Goal: Contribute content: Contribute content

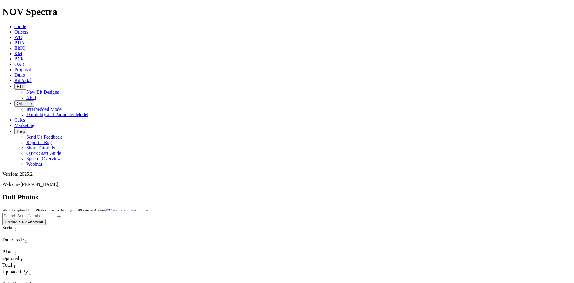
click at [46, 219] on button "Upload New Photoset" at bounding box center [23, 222] width 43 height 6
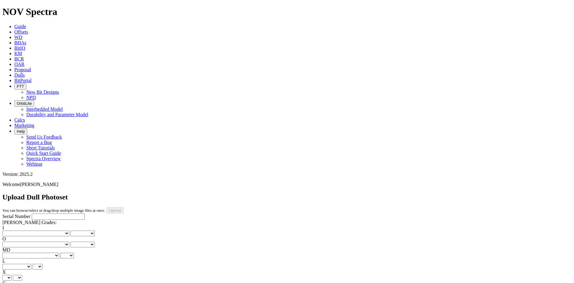
click at [42, 213] on input "Serial Number" at bounding box center [58, 216] width 53 height 6
paste input "A320907"
type input "A320907"
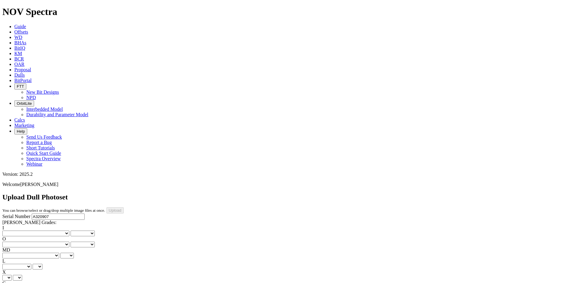
type input "8/27/25"
click at [16, 230] on select "No lost, worn or damaged cutters 0 1 2 3 4 5 6 7 8 No diamond table left on any…" at bounding box center [35, 233] width 67 height 6
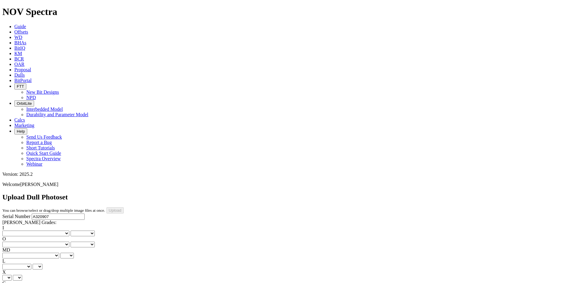
select select "number:1"
click at [12, 230] on select "No lost, worn or damaged cutters 0 1 2 3 4 5 6 7 8 No diamond table left on any…" at bounding box center [35, 233] width 67 height 6
select select "number:1"
click at [49, 241] on select "No lost, worn or damaged cutters 0 1 2 3 4 5 6 7 8 No diamond table left on any…" at bounding box center [35, 244] width 67 height 6
select select "number:2"
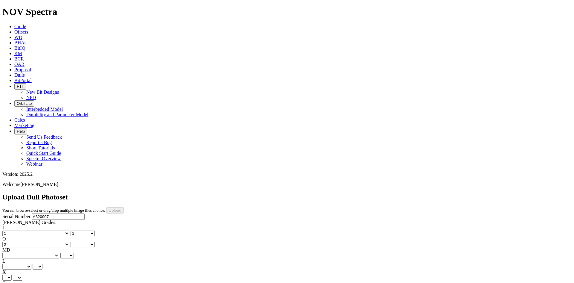
click at [42, 241] on select "No lost, worn or damaged cutters 0 1 2 3 4 5 6 7 8 No diamond table left on any…" at bounding box center [35, 244] width 67 height 6
select select "number:2"
click at [18, 253] on select "BF - Bond Failure BT - Broken Teeth/Cutters BU - Balled Up Bit CR - Cored CT - …" at bounding box center [30, 256] width 57 height 6
select select "string:BT"
click at [12, 253] on select "BF - Bond Failure BT - Broken Teeth/Cutters BU - Balled Up Bit CR - Cored CT - …" at bounding box center [30, 256] width 57 height 6
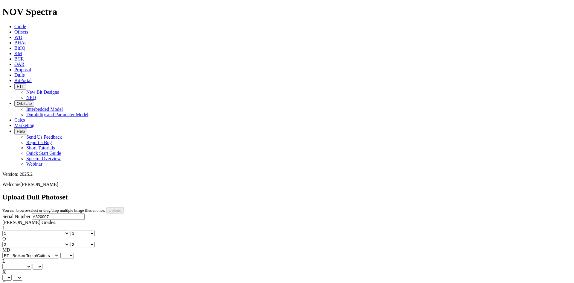
select select "string:BT"
click at [31, 264] on select "A - All C - Cone G - Gauge N - Nose S - Shoulder T - Taper" at bounding box center [16, 267] width 29 height 6
select select "string:N"
click at [31, 264] on select "A - All C - Cone G - Gauge N - Nose S - Shoulder T - Taper" at bounding box center [16, 267] width 29 height 6
select select "string:N"
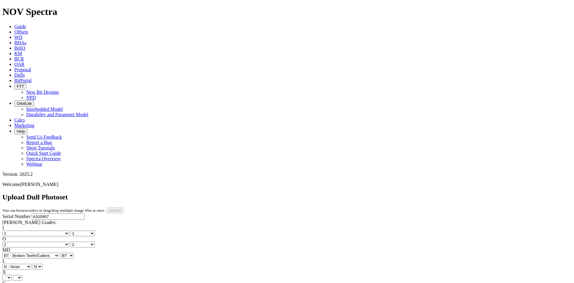
click at [12, 275] on select "X" at bounding box center [6, 278] width 9 height 6
select select "string:X"
click at [12, 275] on select "X" at bounding box center [6, 278] width 9 height 6
select select "string:X"
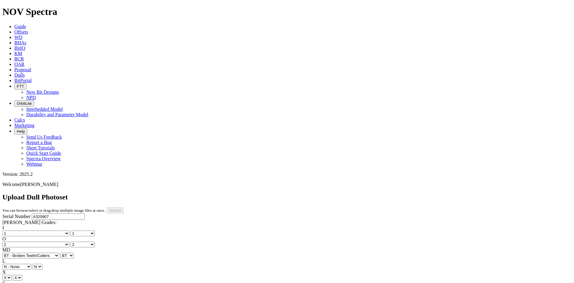
select select "string:I"
select select "string:WT"
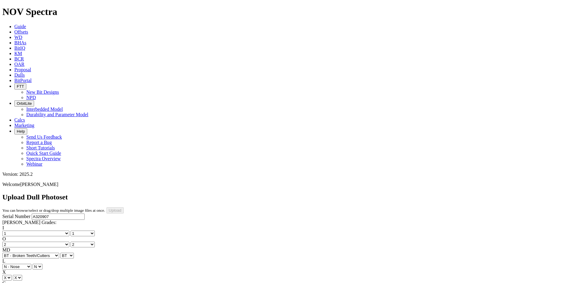
select select "string:WT"
select select "string:_"
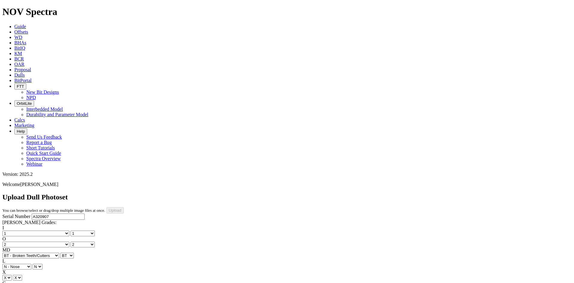
select select "string:_"
click at [124, 207] on input "Upload" at bounding box center [115, 210] width 17 height 6
